Goal: Task Accomplishment & Management: Use online tool/utility

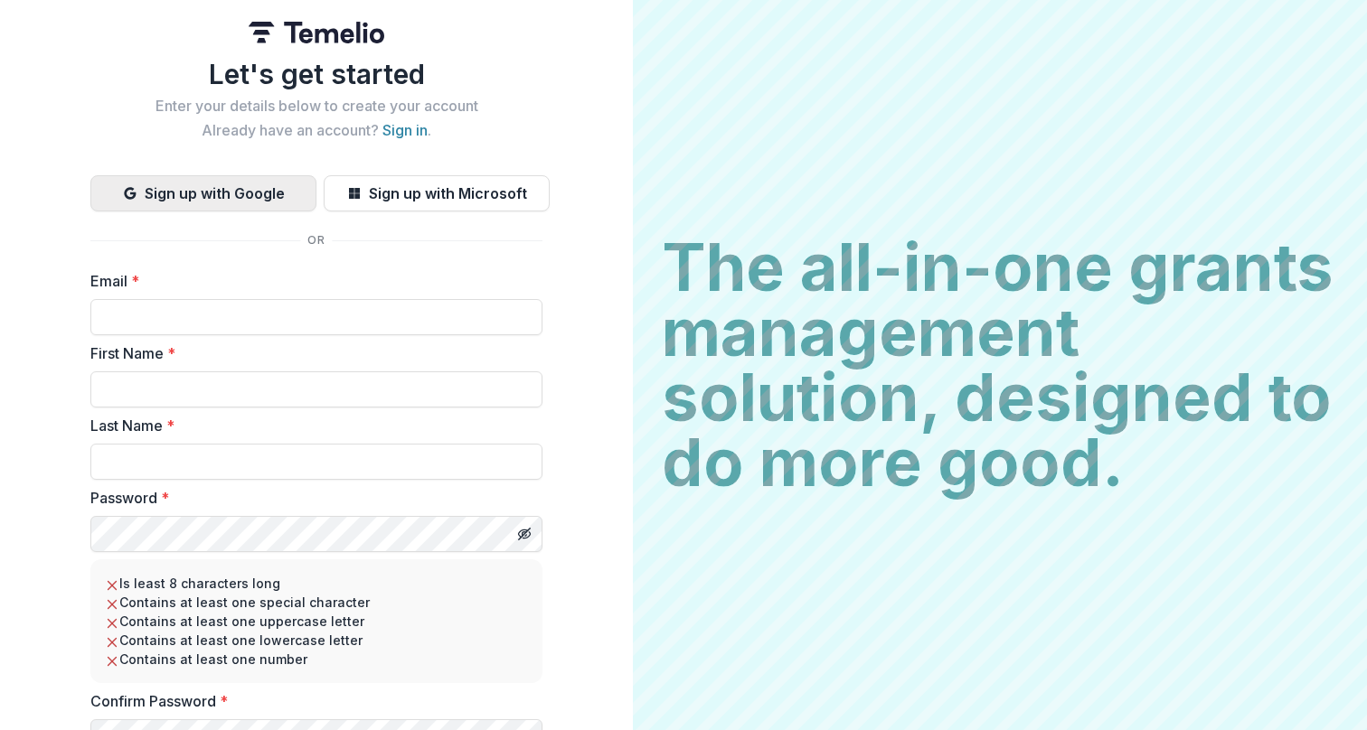
click at [273, 193] on button "Sign up with Google" at bounding box center [203, 193] width 226 height 36
click at [231, 185] on button "Sign up with Google" at bounding box center [203, 193] width 226 height 36
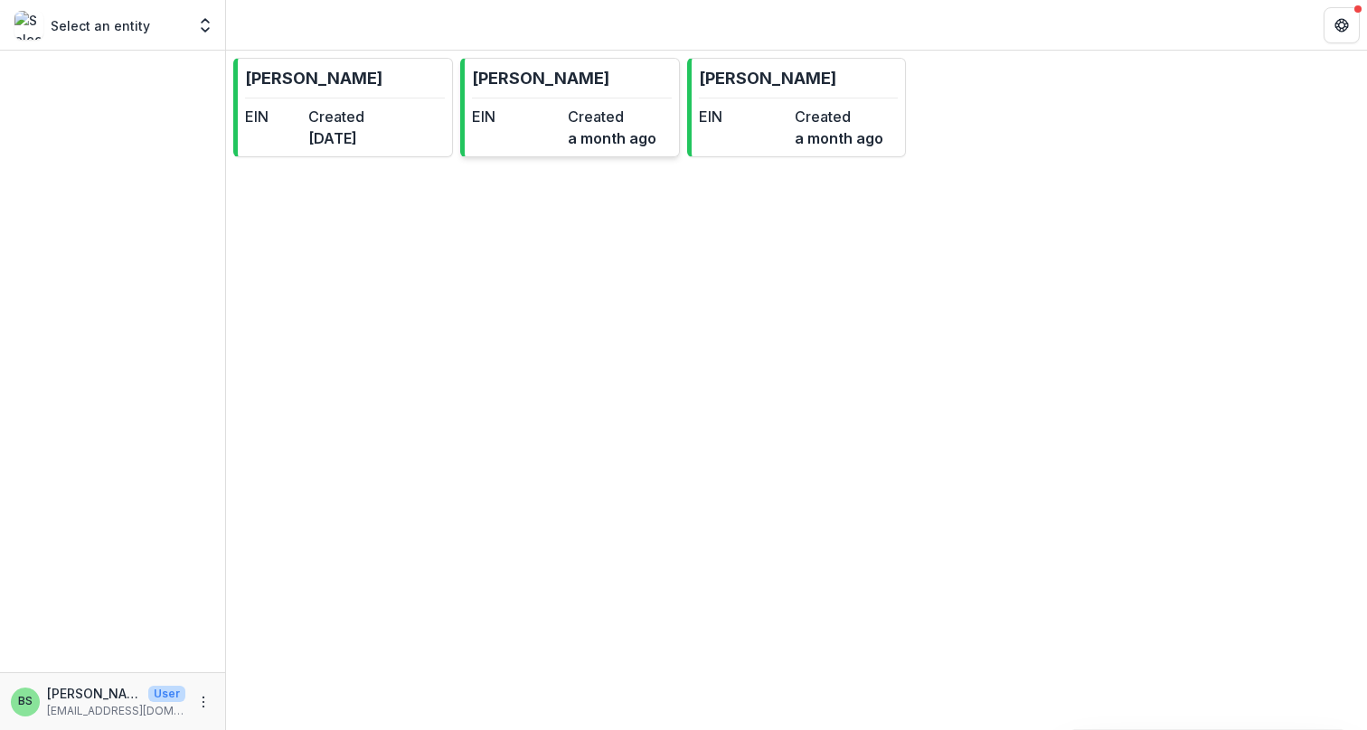
click at [552, 111] on dt "EIN" at bounding box center [516, 117] width 89 height 22
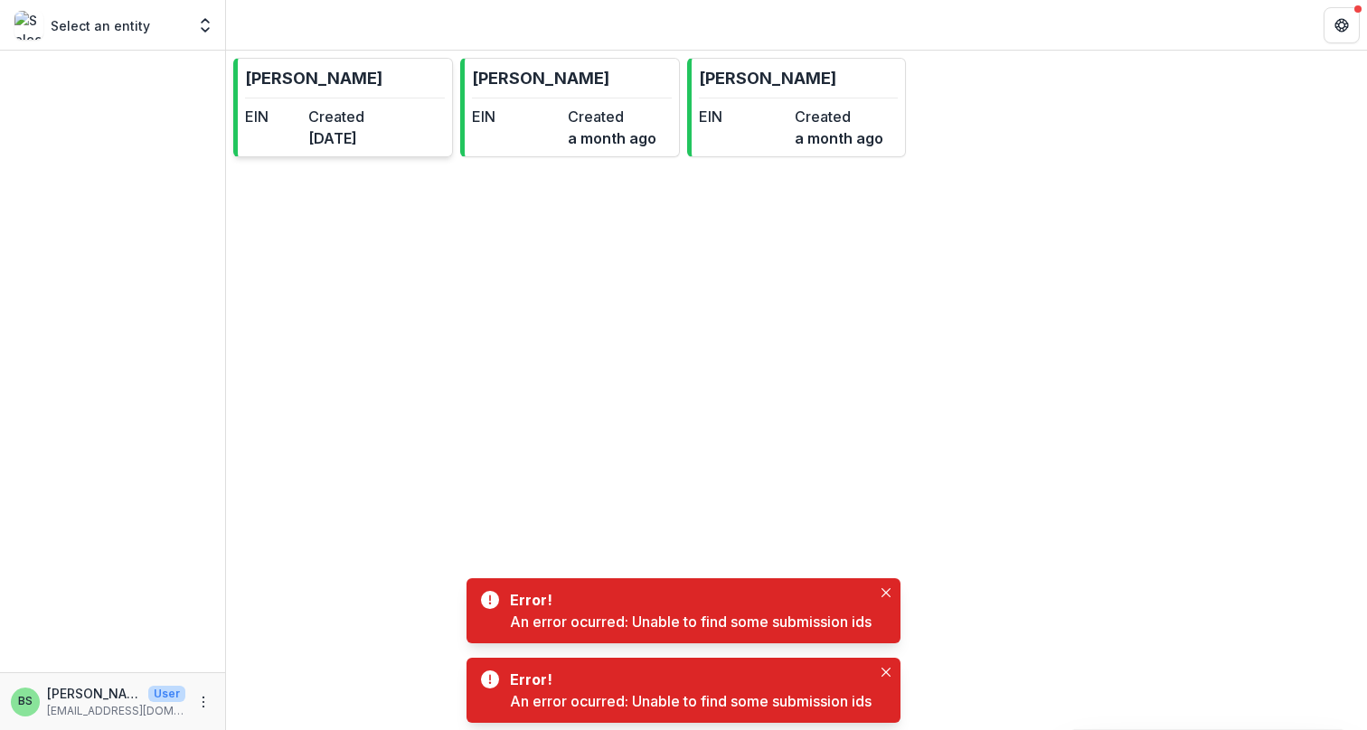
click at [364, 116] on dt "Created" at bounding box center [336, 117] width 56 height 22
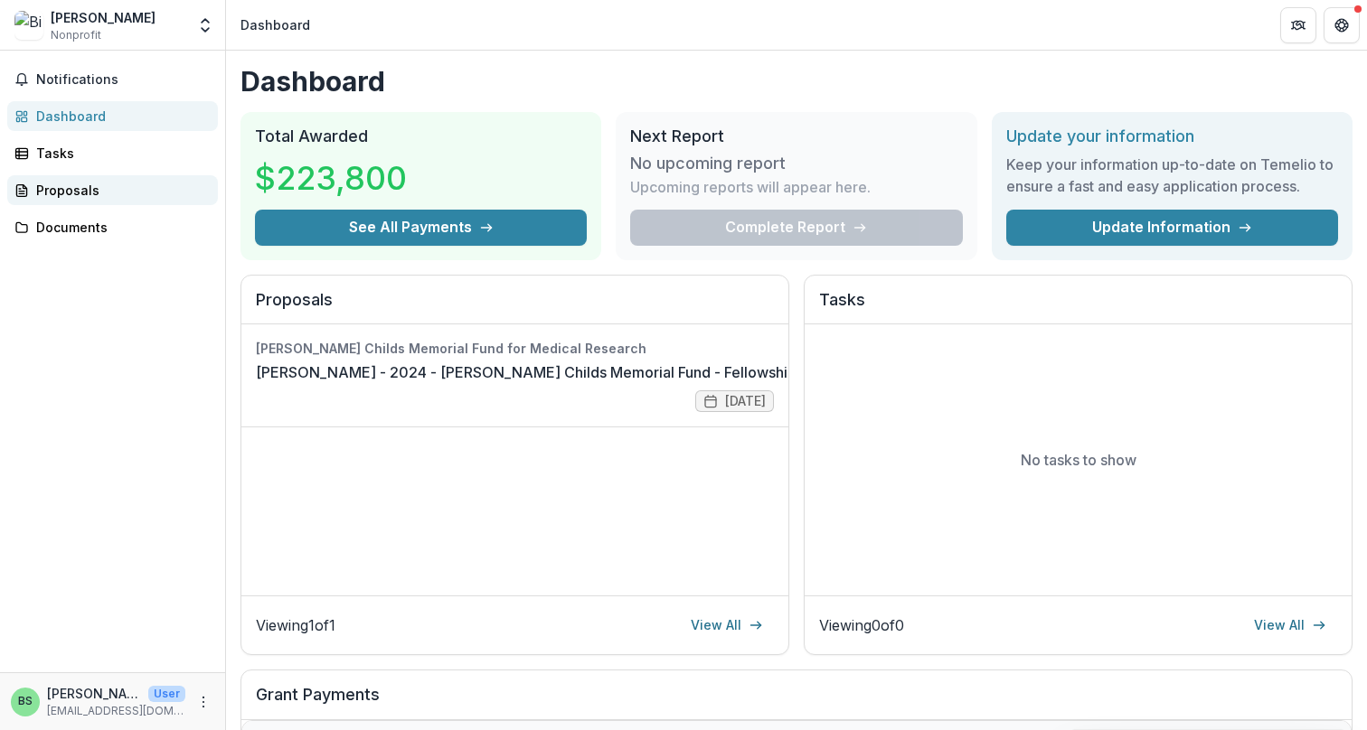
click at [97, 197] on div "Proposals" at bounding box center [119, 190] width 167 height 19
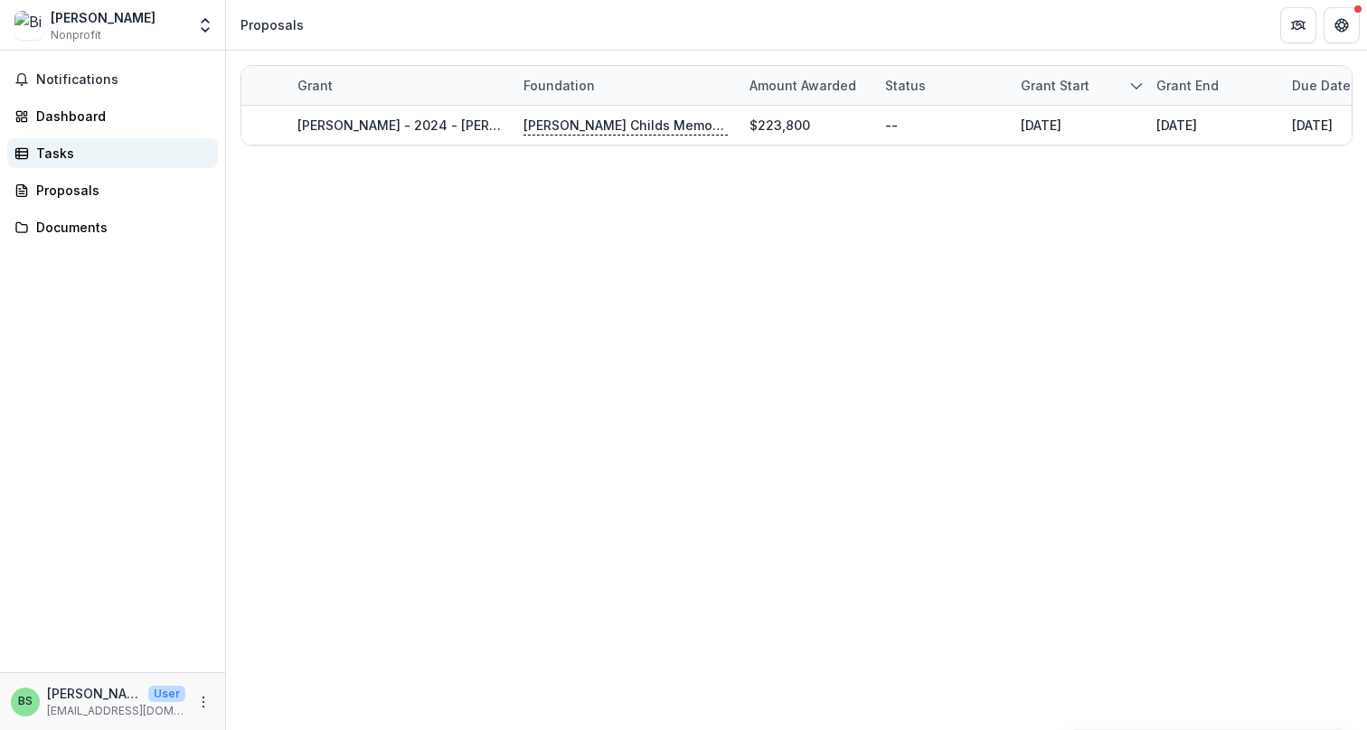
click at [97, 153] on div "Tasks" at bounding box center [119, 153] width 167 height 19
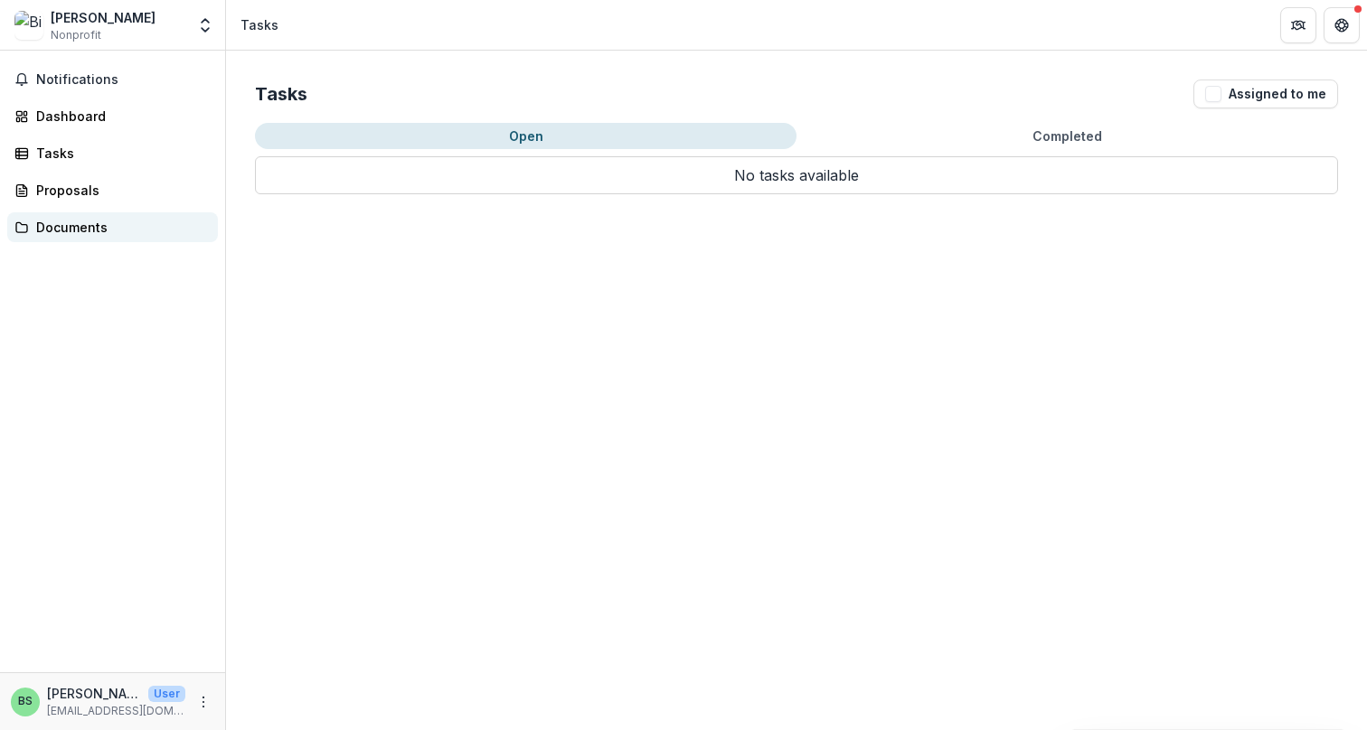
click at [92, 217] on link "Documents" at bounding box center [112, 227] width 211 height 30
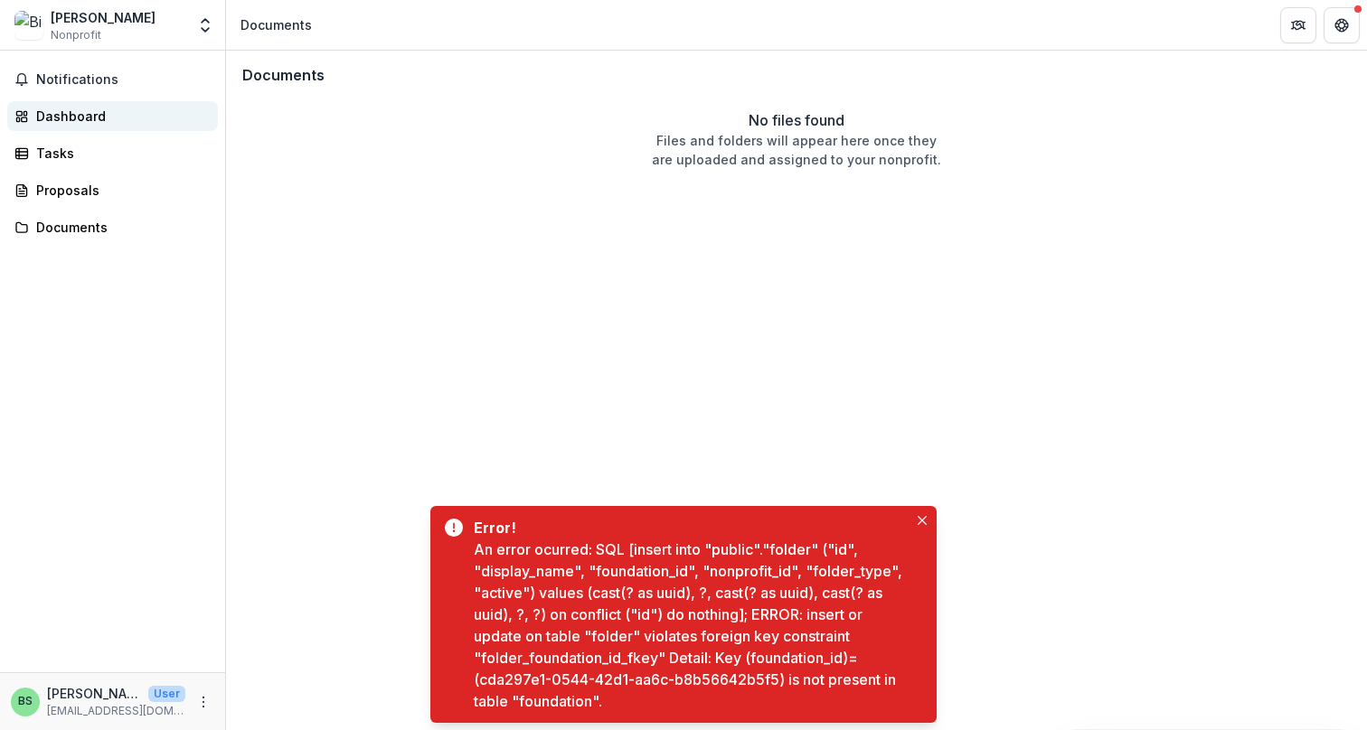
click at [91, 116] on div "Dashboard" at bounding box center [119, 116] width 167 height 19
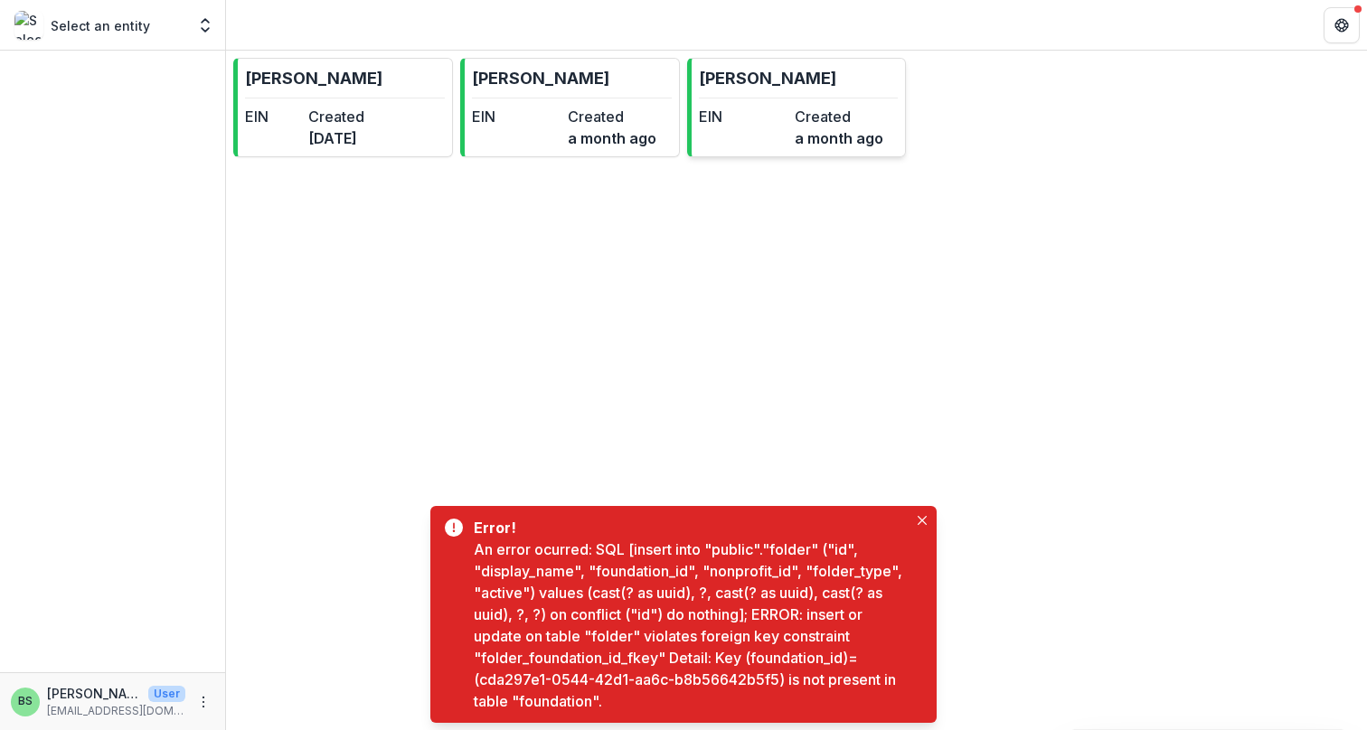
click at [802, 109] on dt "Created" at bounding box center [838, 117] width 89 height 22
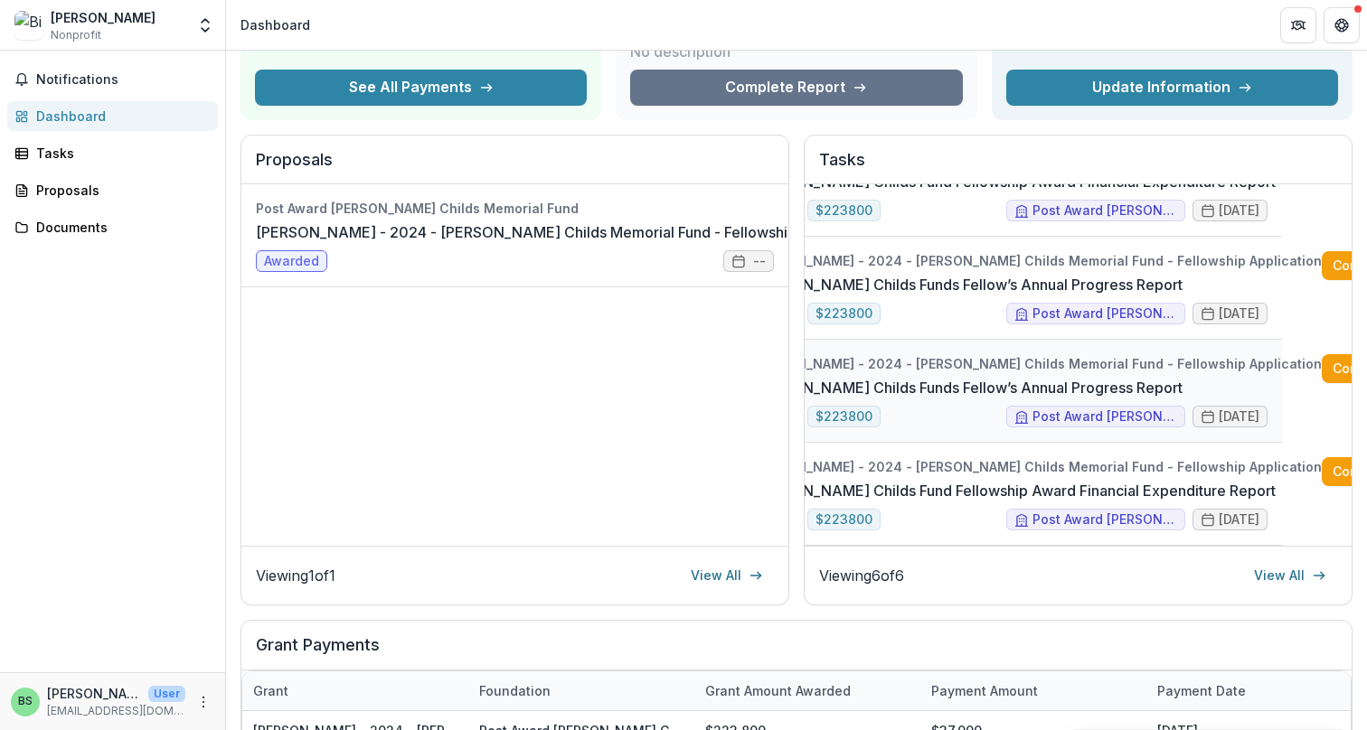
scroll to position [0, 70]
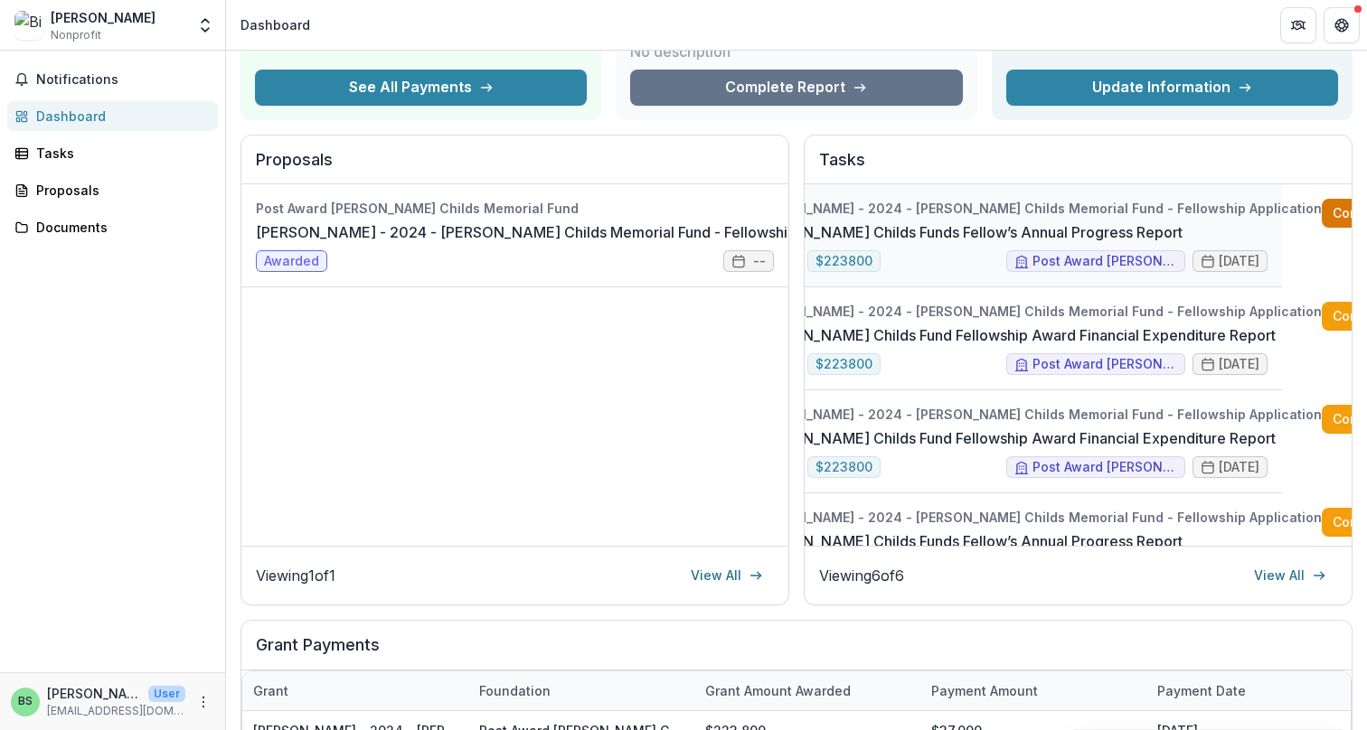
click at [1321, 200] on link "Complete" at bounding box center [1373, 213] width 104 height 29
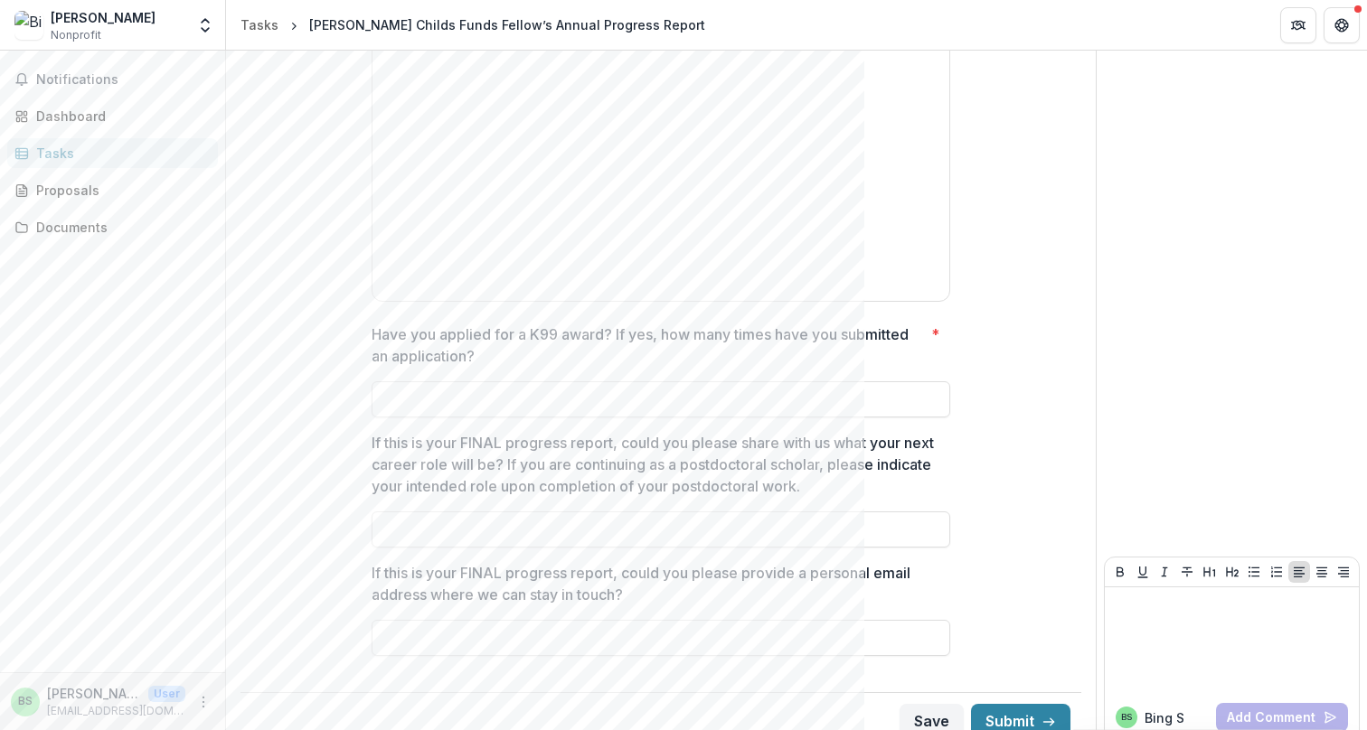
scroll to position [2309, 0]
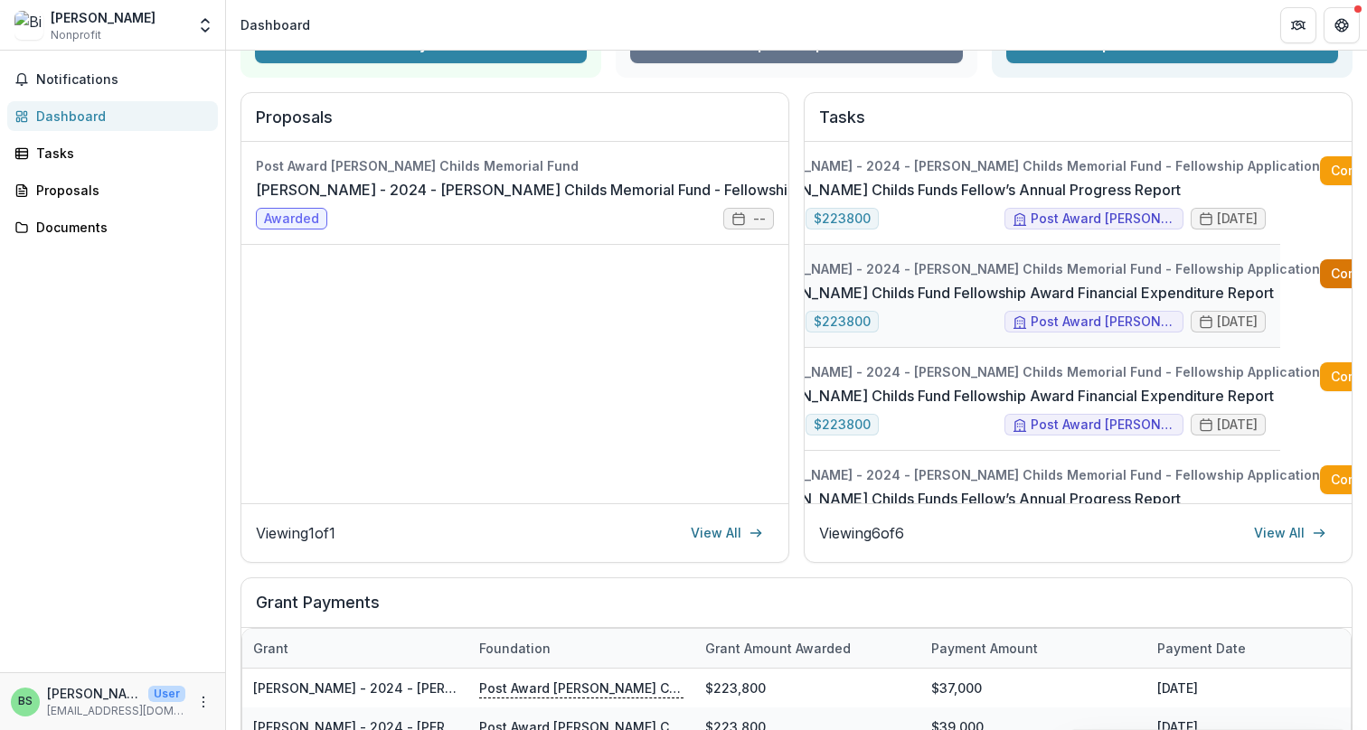
scroll to position [0, 70]
click at [1321, 279] on link "Complete" at bounding box center [1373, 273] width 104 height 29
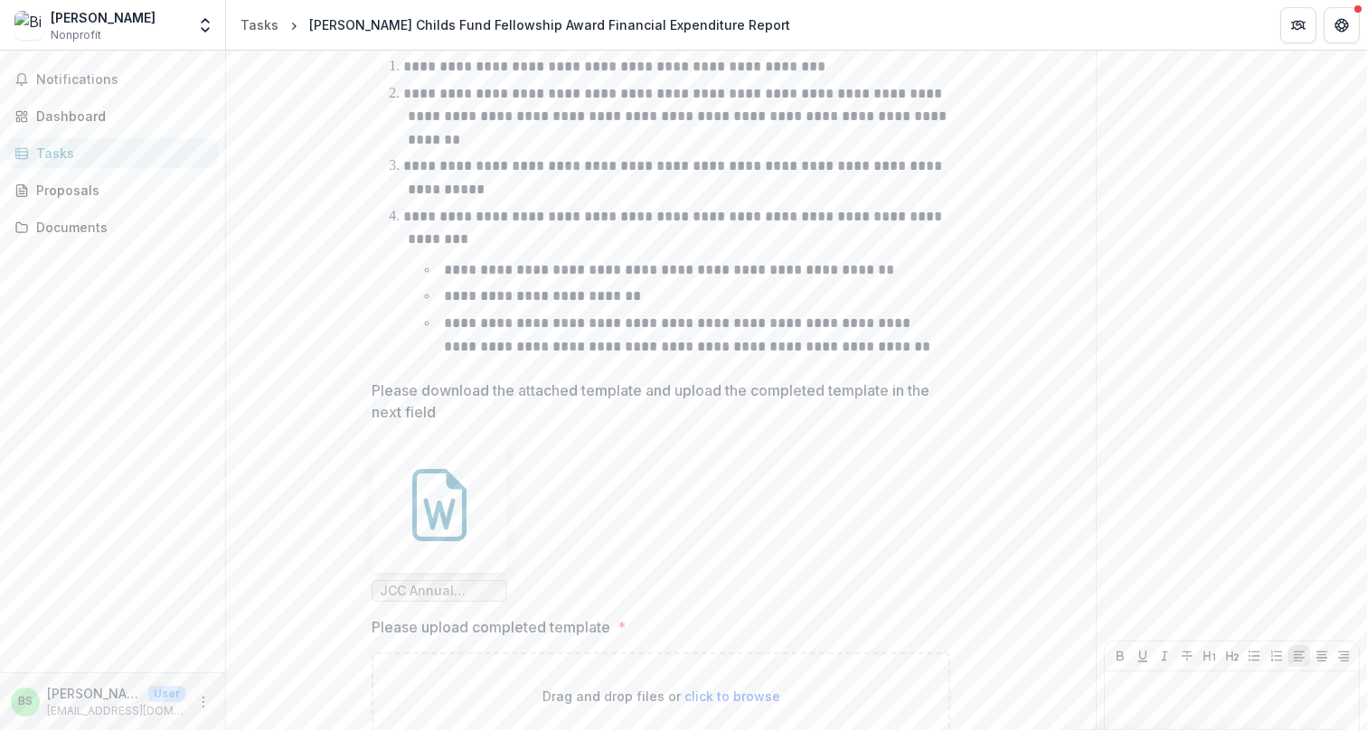
scroll to position [686, 0]
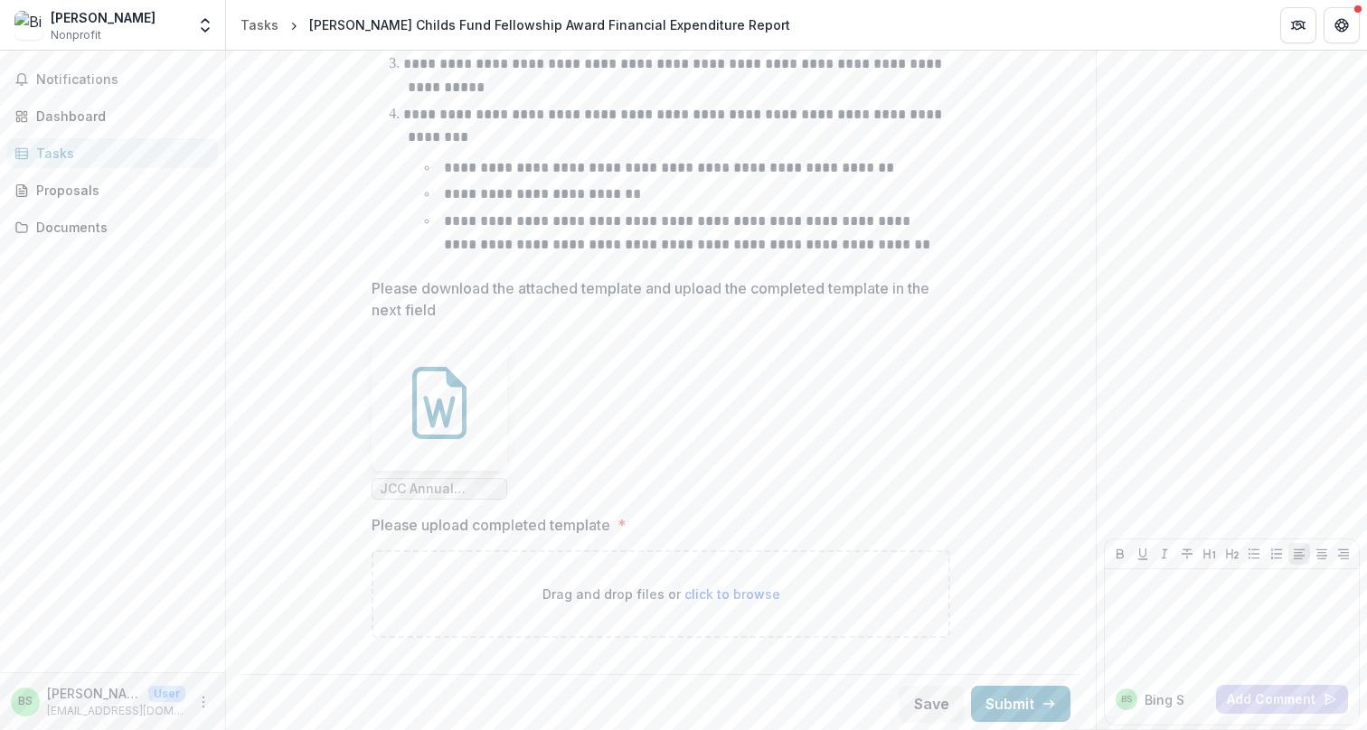
click at [484, 406] on div at bounding box center [439, 403] width 136 height 136
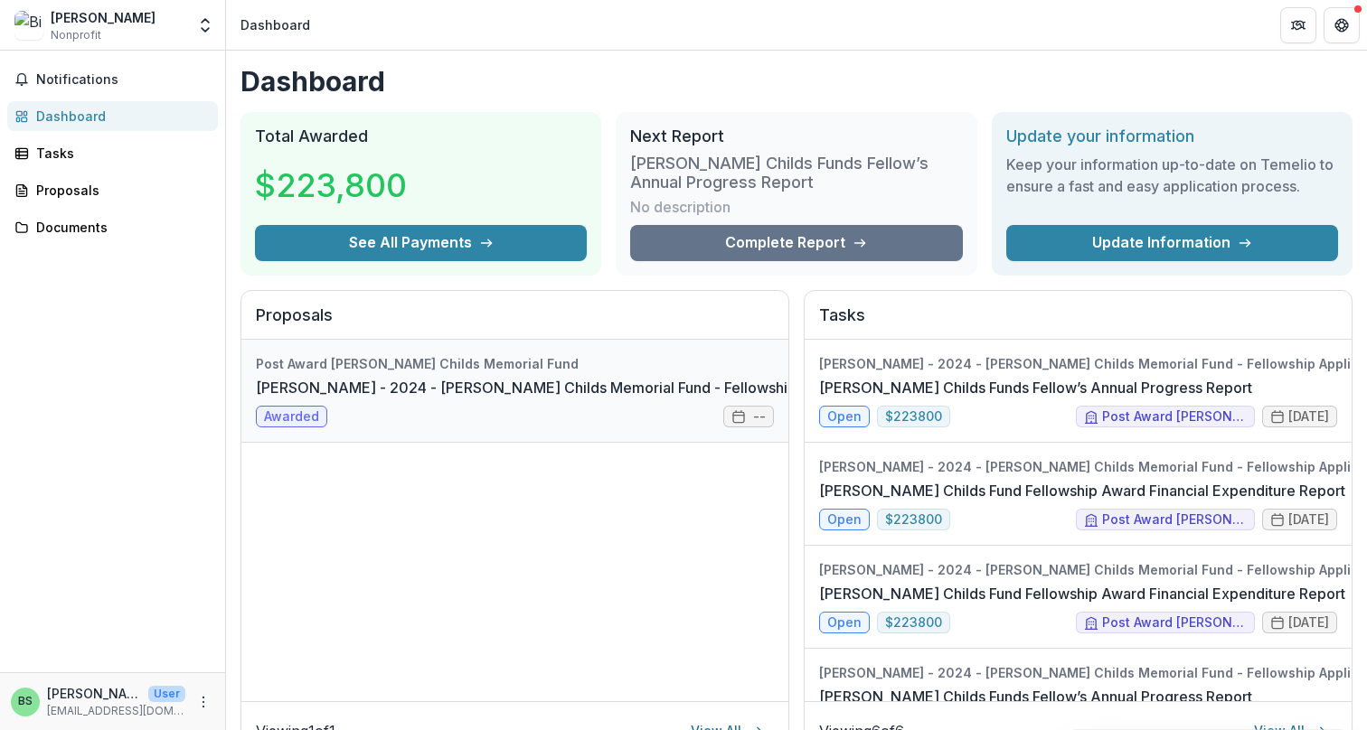
scroll to position [46, 0]
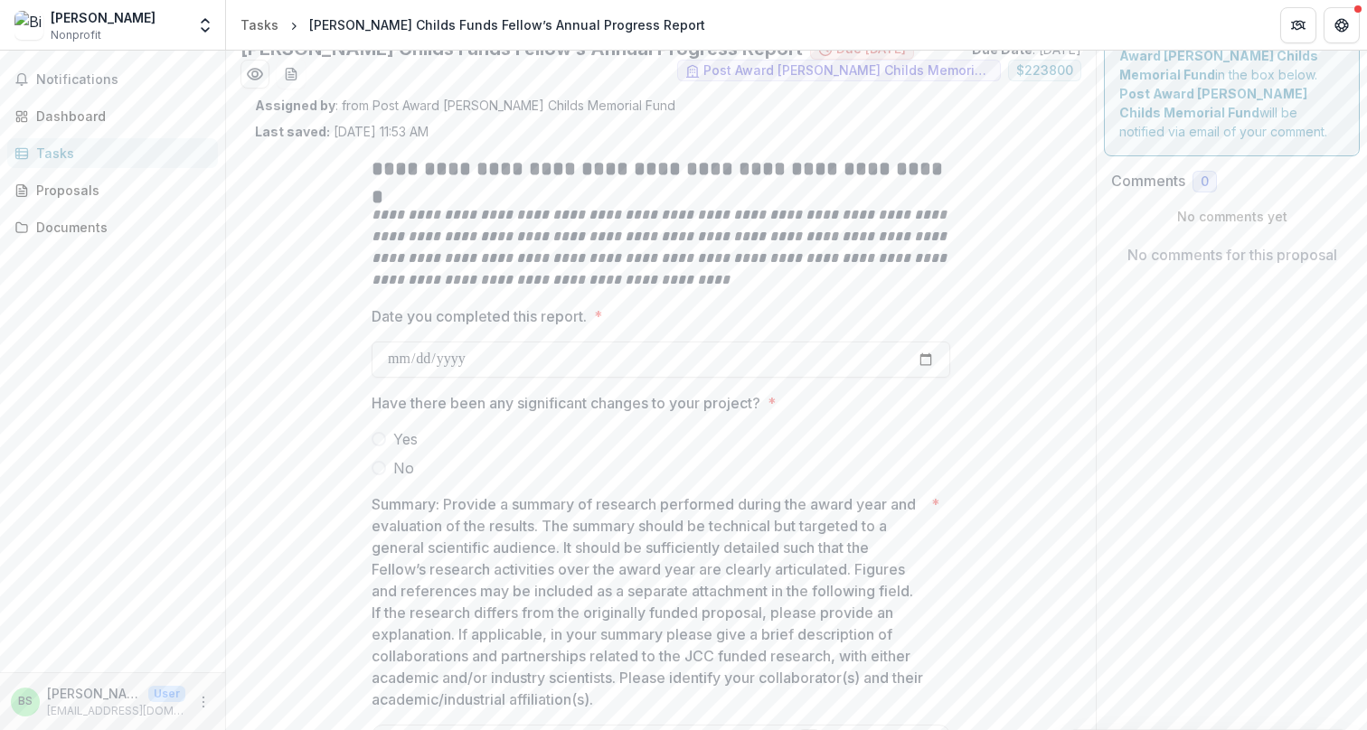
scroll to position [262, 0]
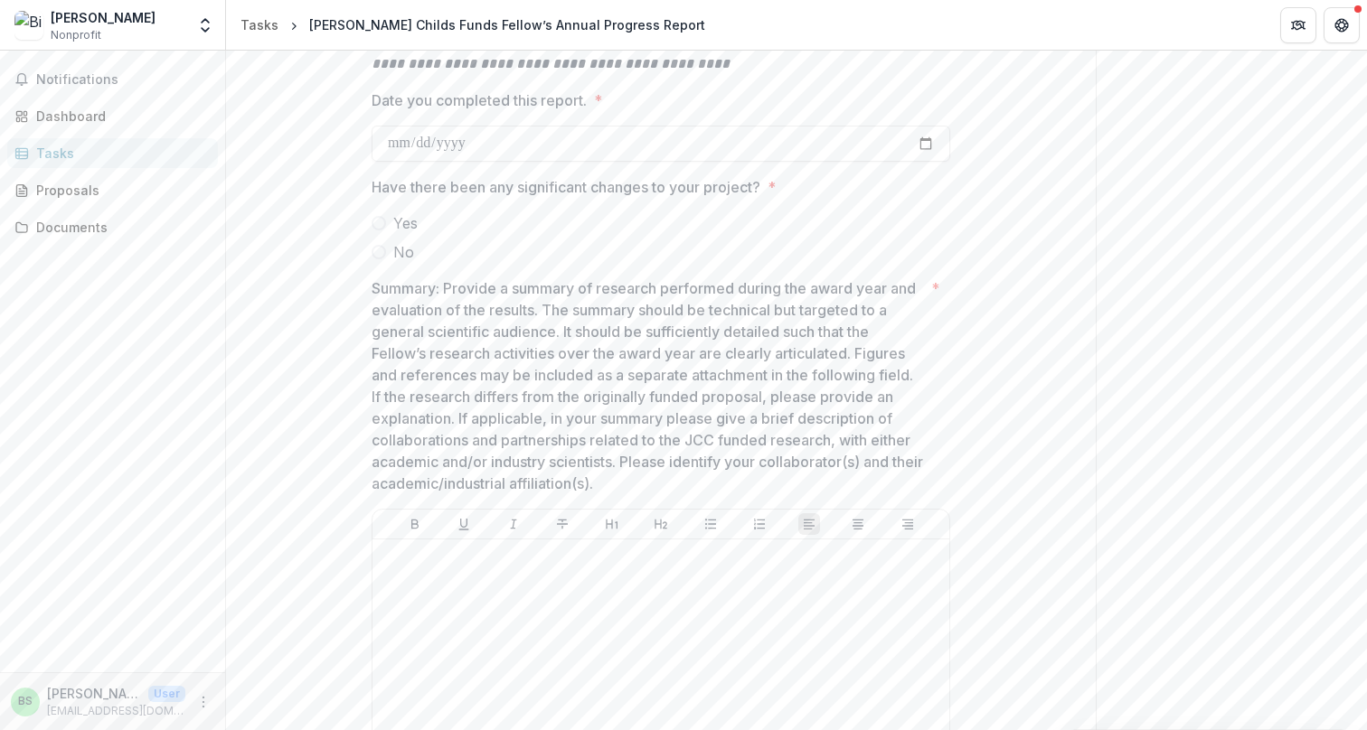
click at [409, 250] on span "No" at bounding box center [403, 252] width 21 height 22
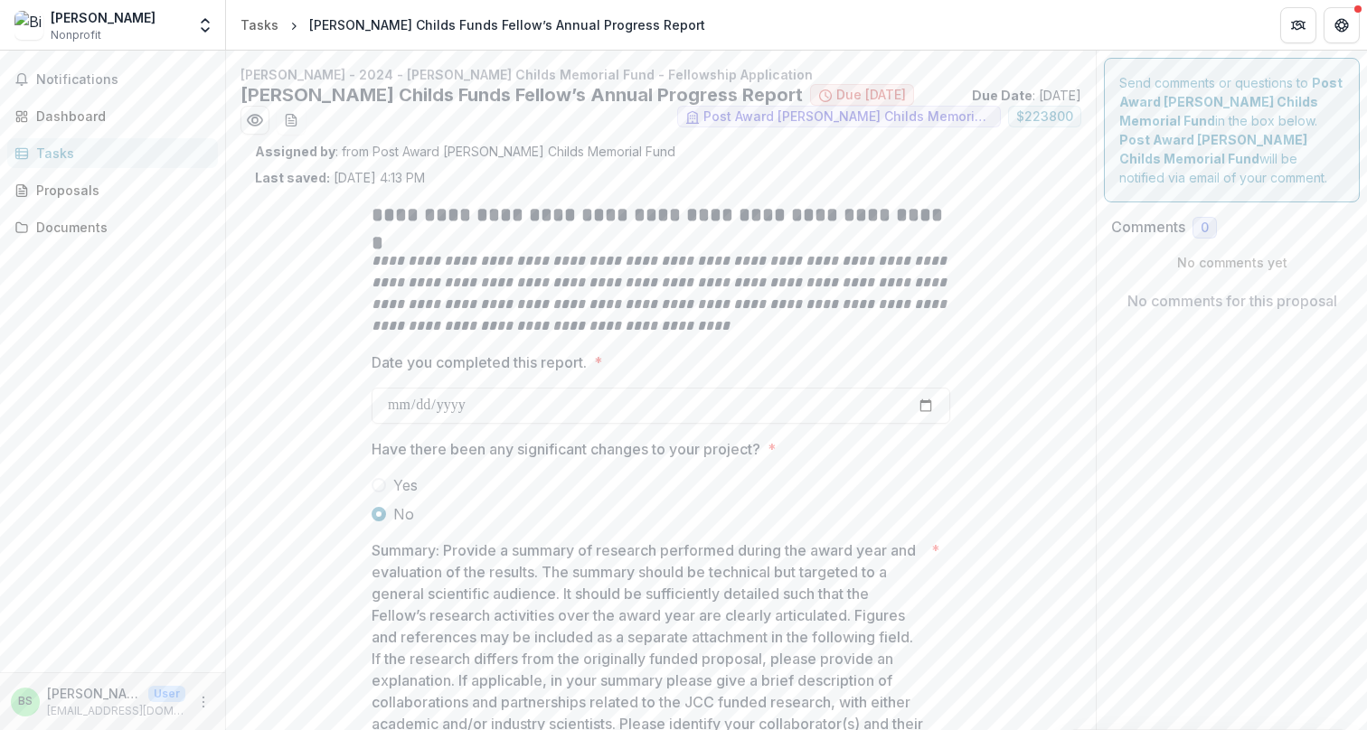
scroll to position [0, 0]
